Goal: Transaction & Acquisition: Obtain resource

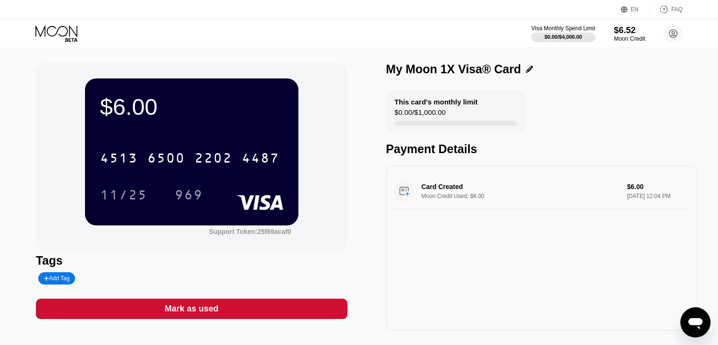
click at [624, 38] on div "Moon Credit" at bounding box center [630, 38] width 32 height 7
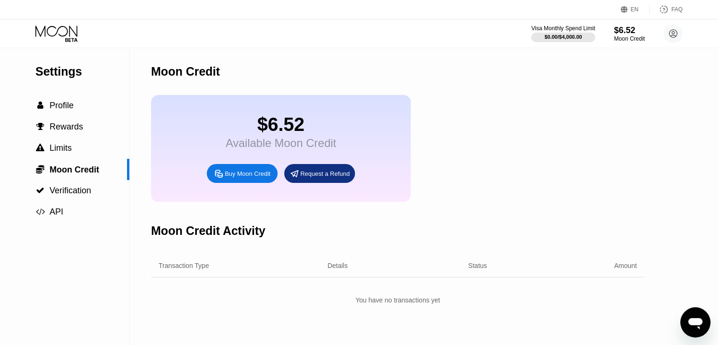
click at [220, 178] on icon at bounding box center [219, 174] width 10 height 10
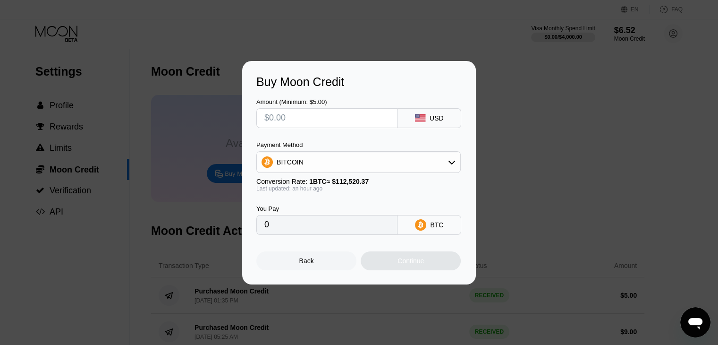
click at [359, 122] on input "text" at bounding box center [326, 118] width 125 height 19
type input "$5"
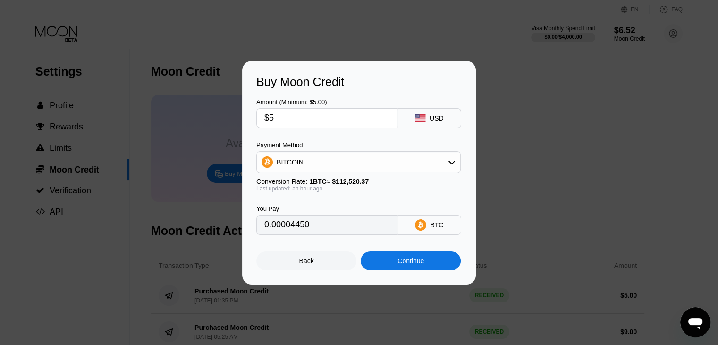
type input "0.00004450"
type input "$5"
click at [383, 157] on div "BITCOIN" at bounding box center [359, 162] width 204 height 19
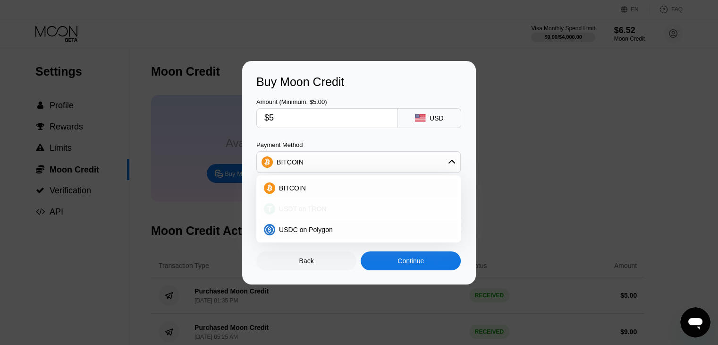
click at [378, 205] on div "USDT on TRON" at bounding box center [364, 209] width 178 height 8
type input "5.05"
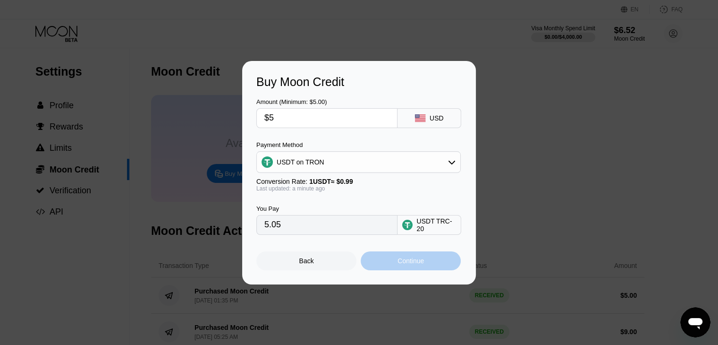
click at [402, 261] on div "Continue" at bounding box center [411, 261] width 26 height 8
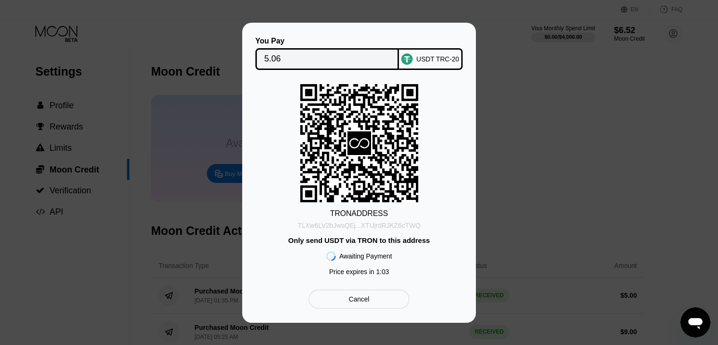
click at [399, 222] on div "TLXw6LV2bJwsQEj...XTUjrdRJKZ6cTWQ" at bounding box center [359, 225] width 123 height 8
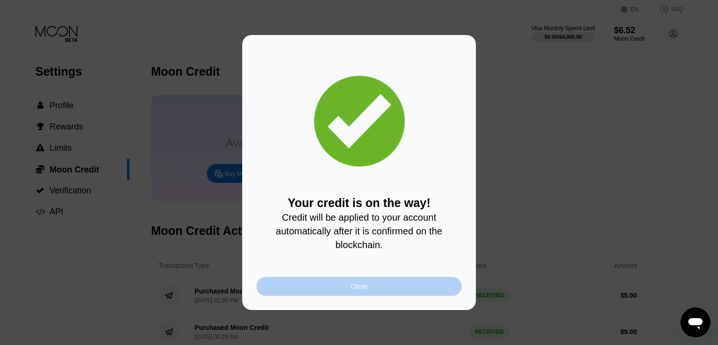
click at [415, 291] on div "Close" at bounding box center [358, 286] width 205 height 19
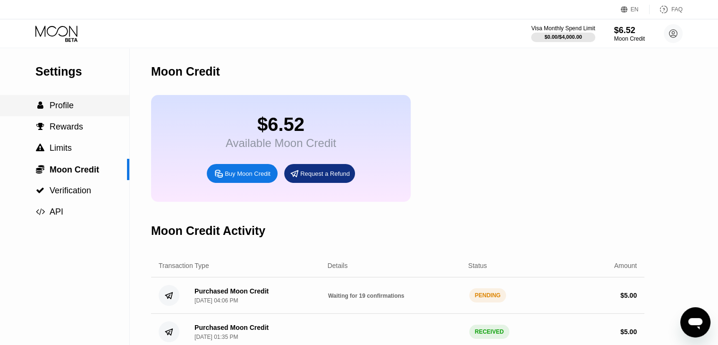
click at [64, 110] on span "Profile" at bounding box center [62, 105] width 24 height 9
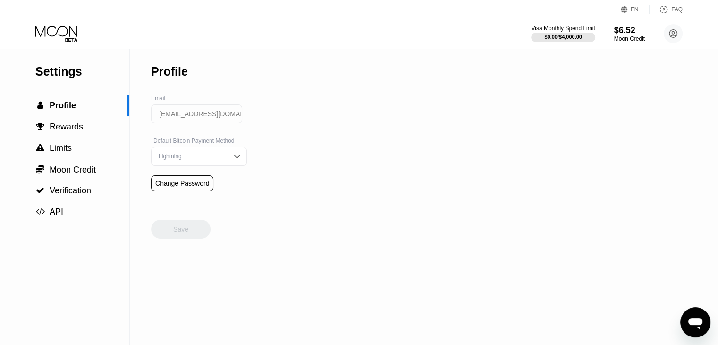
click at [462, 184] on div "Settings  Profile  Rewards  Limits  Moon Credit  Verification  API Profil…" at bounding box center [359, 196] width 718 height 297
click at [610, 27] on div "Visa Monthly Spend Limit $0.00 / $4,000.00 $6.52 Moon Credit mathewguilbeau@mai…" at bounding box center [607, 33] width 152 height 19
click at [618, 32] on div "$6.52" at bounding box center [630, 30] width 32 height 10
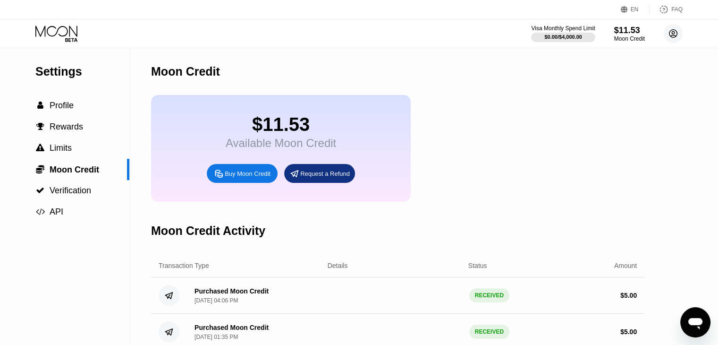
click at [670, 36] on circle at bounding box center [673, 33] width 19 height 19
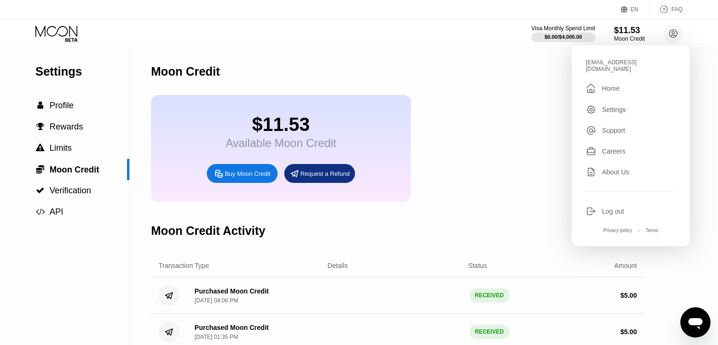
click at [605, 85] on div "Home" at bounding box center [610, 89] width 17 height 8
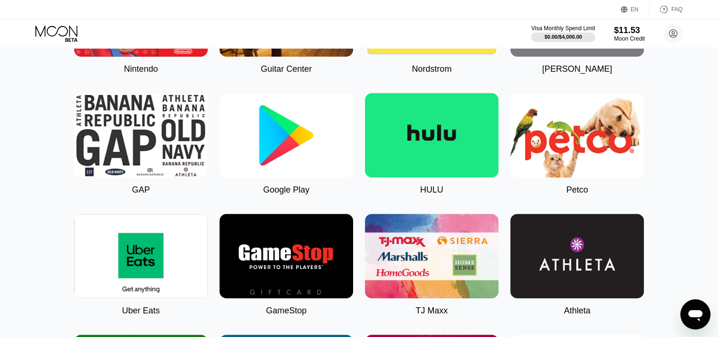
scroll to position [503, 0]
